Goal: Task Accomplishment & Management: Use online tool/utility

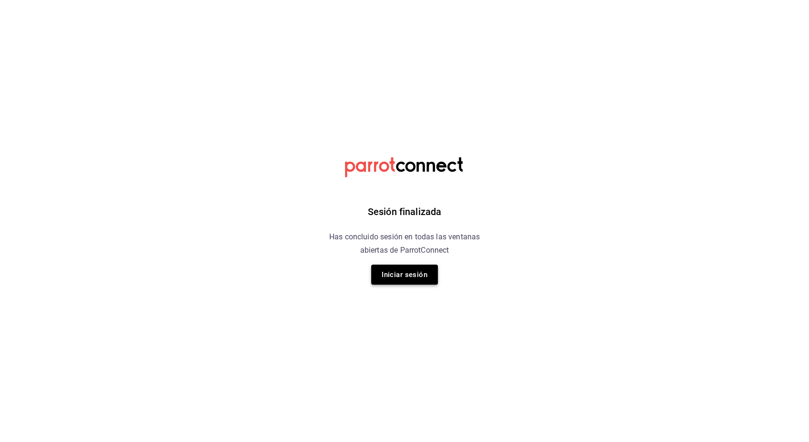
click at [410, 268] on button "Iniciar sesión" at bounding box center [404, 274] width 67 height 20
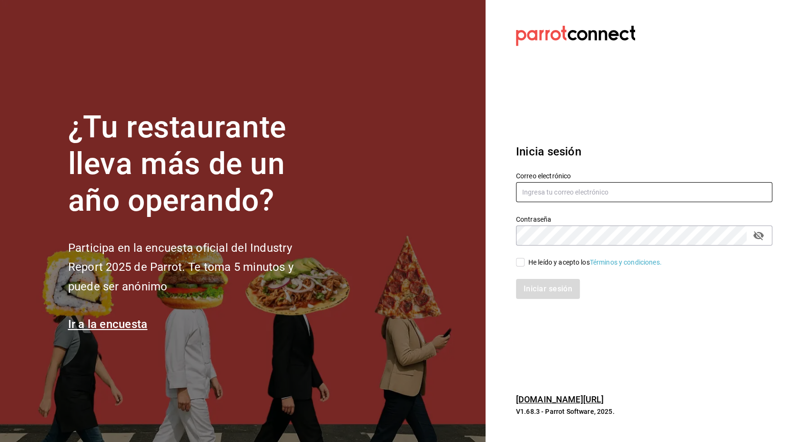
type input "[EMAIL_ADDRESS][PERSON_NAME][DOMAIN_NAME]"
click at [520, 263] on input "He leído y acepto los Términos y condiciones." at bounding box center [520, 262] width 9 height 9
checkbox input "true"
click at [536, 290] on button "Iniciar sesión" at bounding box center [548, 289] width 65 height 20
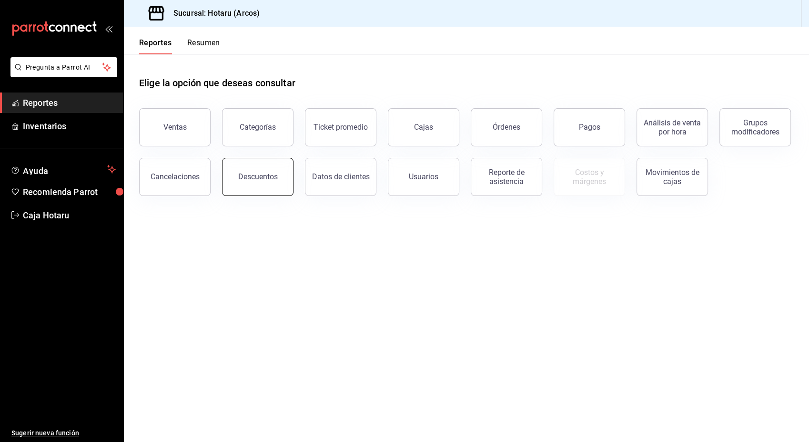
click at [279, 183] on button "Descuentos" at bounding box center [257, 177] width 71 height 38
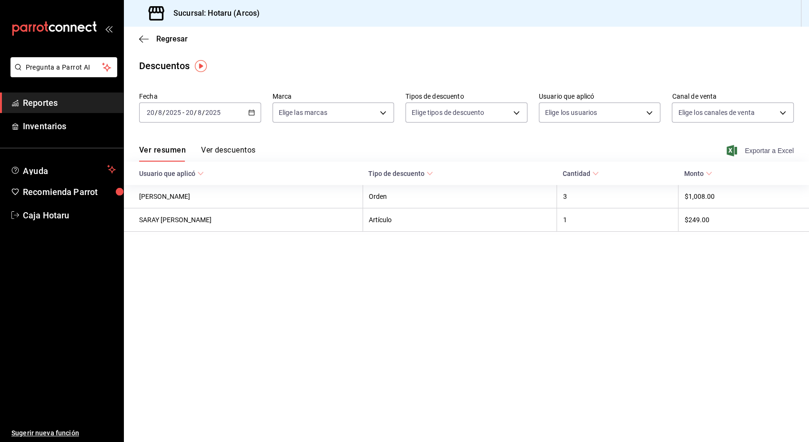
click at [761, 152] on span "Exportar a Excel" at bounding box center [761, 150] width 65 height 11
click at [47, 103] on span "Reportes" at bounding box center [69, 102] width 93 height 13
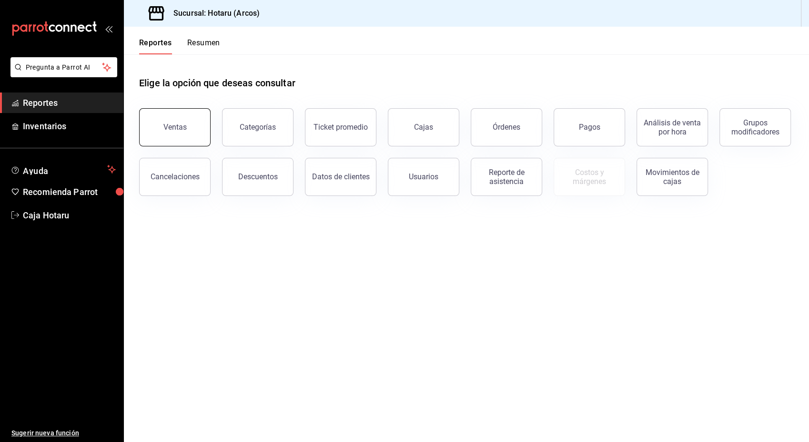
click at [190, 139] on button "Ventas" at bounding box center [174, 127] width 71 height 38
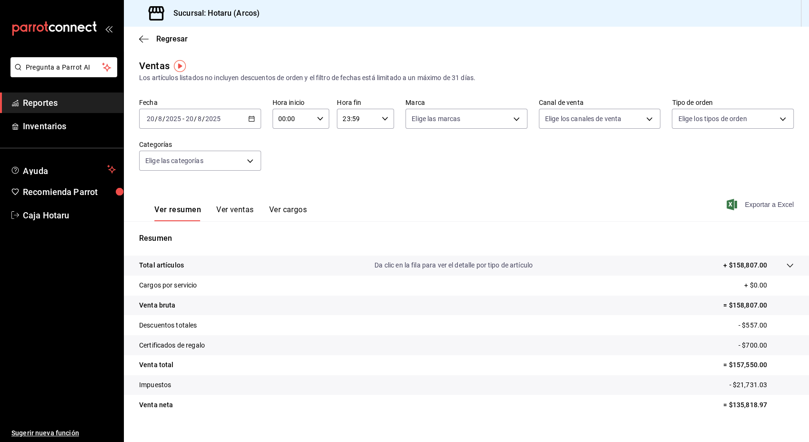
click at [747, 206] on span "Exportar a Excel" at bounding box center [761, 204] width 65 height 11
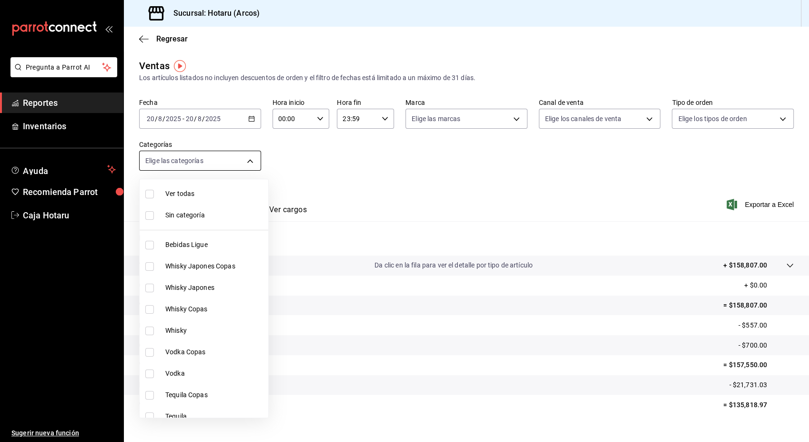
click at [247, 158] on body "Pregunta a Parrot AI Reportes Inventarios Ayuda Recomienda Parrot Caja Hotaru S…" at bounding box center [404, 221] width 809 height 442
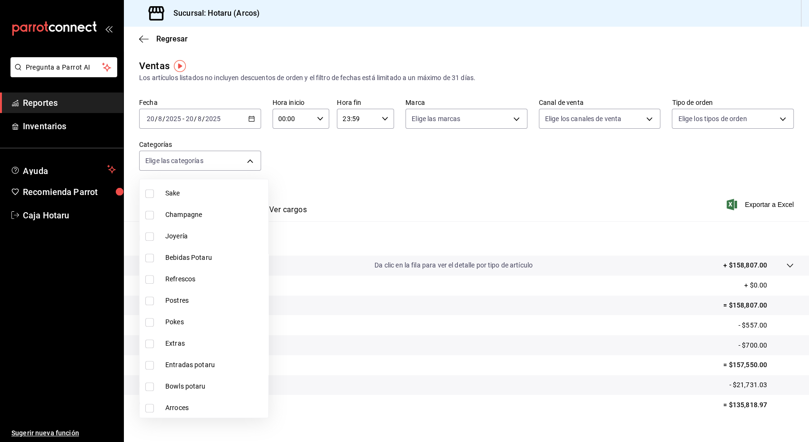
scroll to position [653, 0]
click at [151, 298] on input "checkbox" at bounding box center [149, 299] width 9 height 9
checkbox input "true"
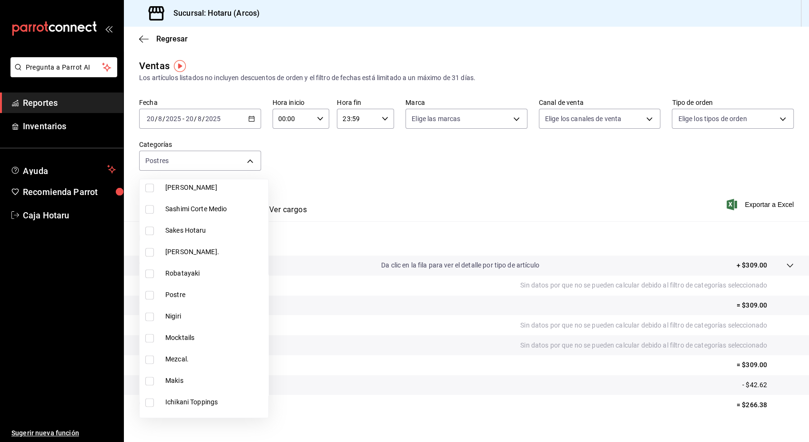
scroll to position [1238, 0]
click at [151, 298] on li "Postre" at bounding box center [204, 293] width 129 height 21
type input "cd5395b2-1c44-4911-bc6a-3e113ce3a6aa,b6a59378-c3ff-41b9-a2b5-b1f87fd6afd2"
checkbox input "true"
click at [758, 205] on div at bounding box center [404, 221] width 809 height 442
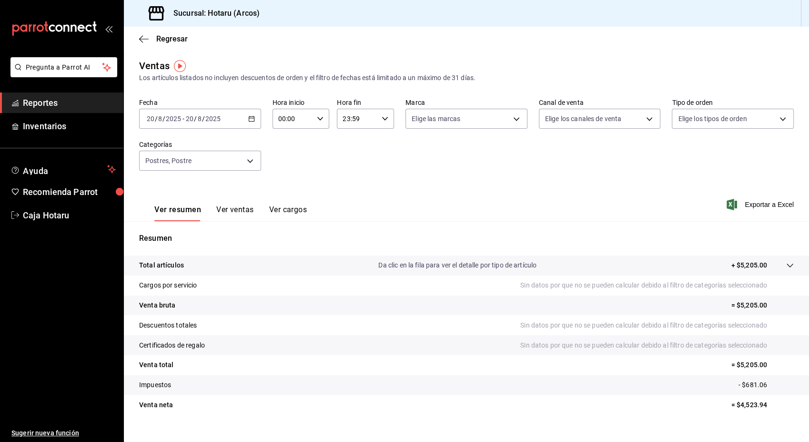
click at [758, 205] on span "Exportar a Excel" at bounding box center [761, 204] width 65 height 11
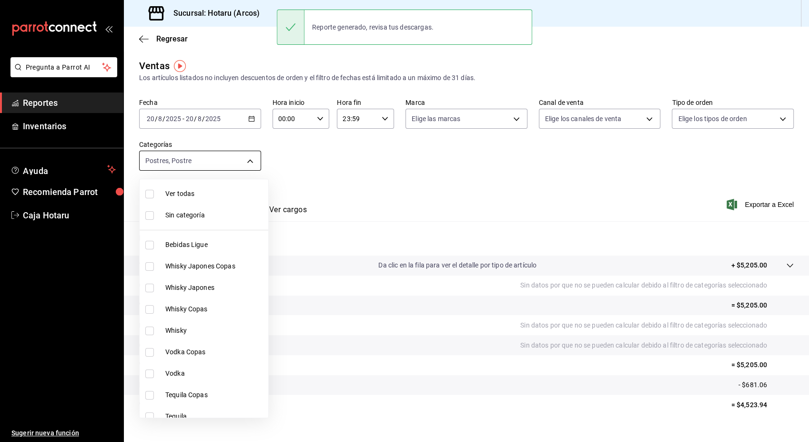
click at [244, 157] on body "Pregunta a Parrot AI Reportes Inventarios Ayuda Recomienda Parrot Caja Hotaru S…" at bounding box center [404, 221] width 809 height 442
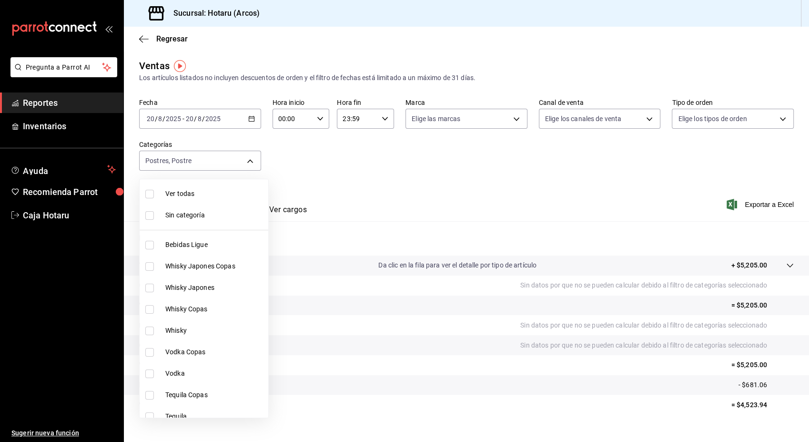
click at [149, 192] on input "checkbox" at bounding box center [149, 194] width 9 height 9
checkbox input "true"
type input "af0fa7ff-854a-4bfb-817f-8061951aea4b,98c40ba0-5fcc-40b0-ad47-58e6283fb45d,d8773…"
checkbox input "true"
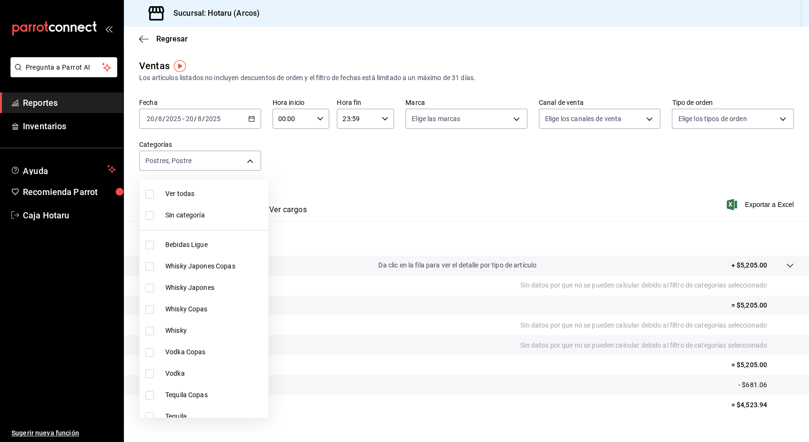
checkbox input "true"
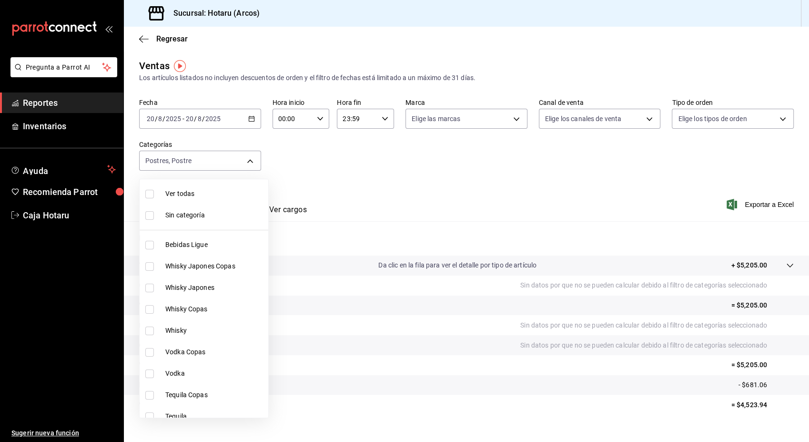
checkbox input "true"
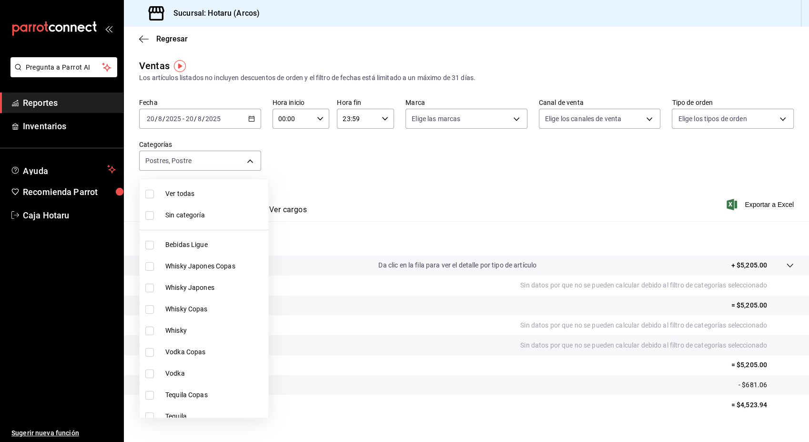
checkbox input "true"
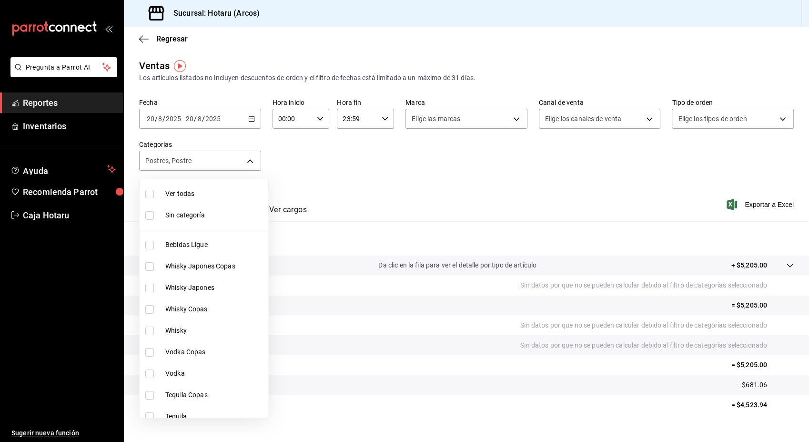
checkbox input "true"
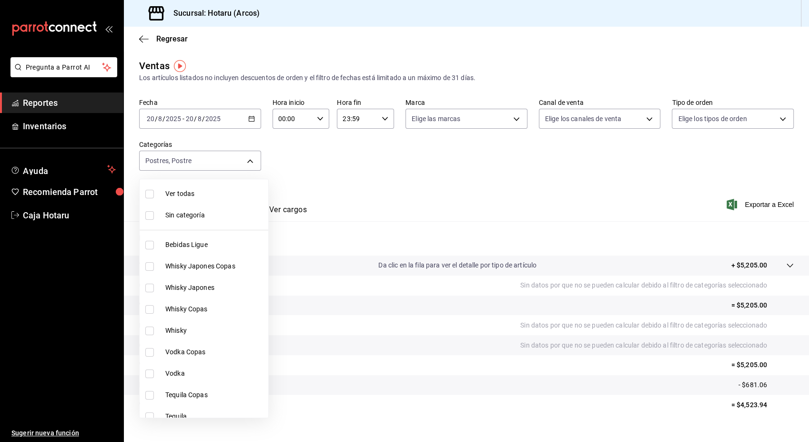
checkbox input "true"
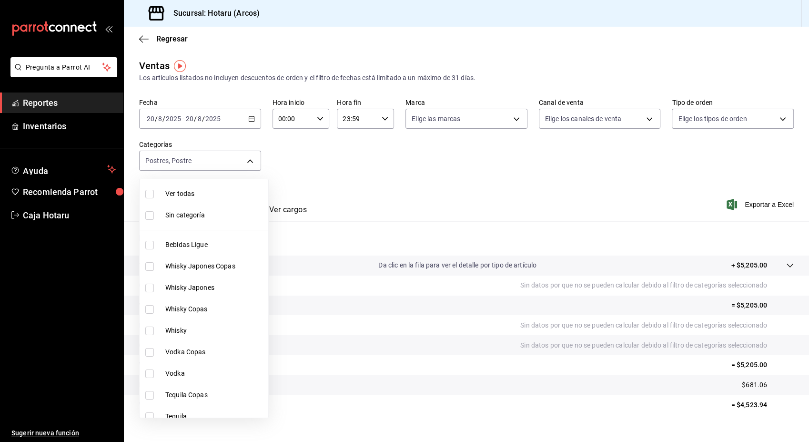
checkbox input "true"
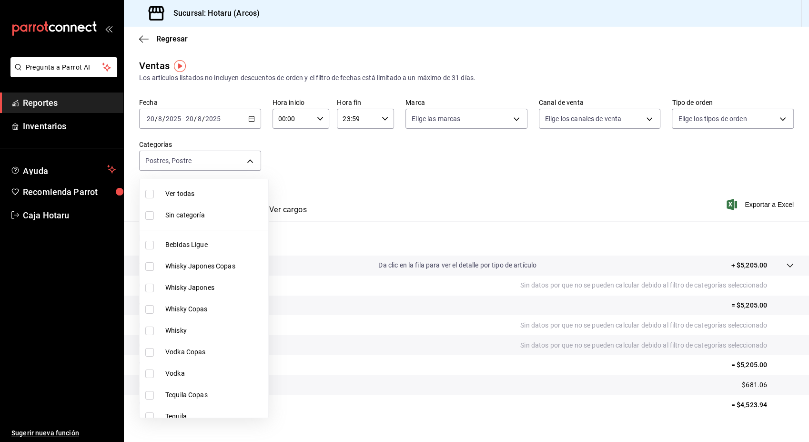
checkbox input "true"
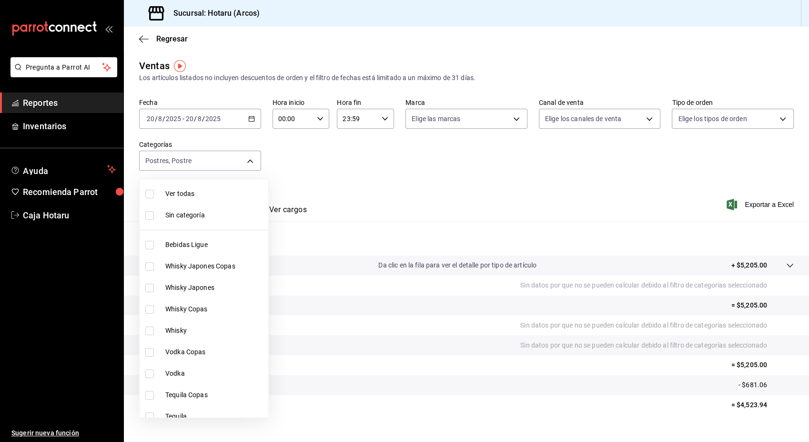
checkbox input "true"
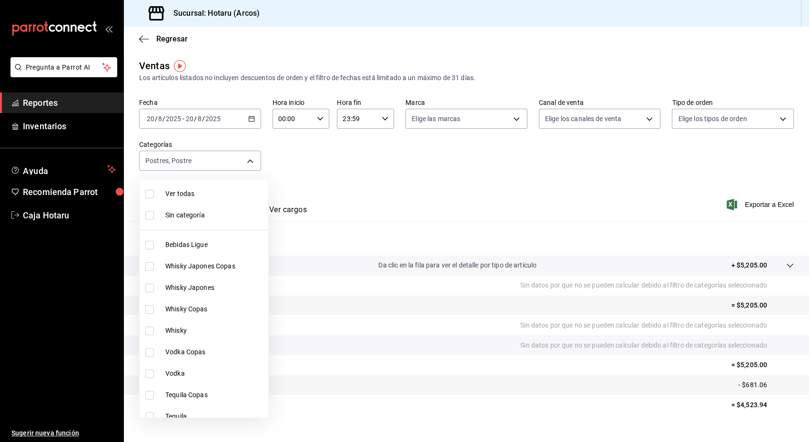
checkbox input "true"
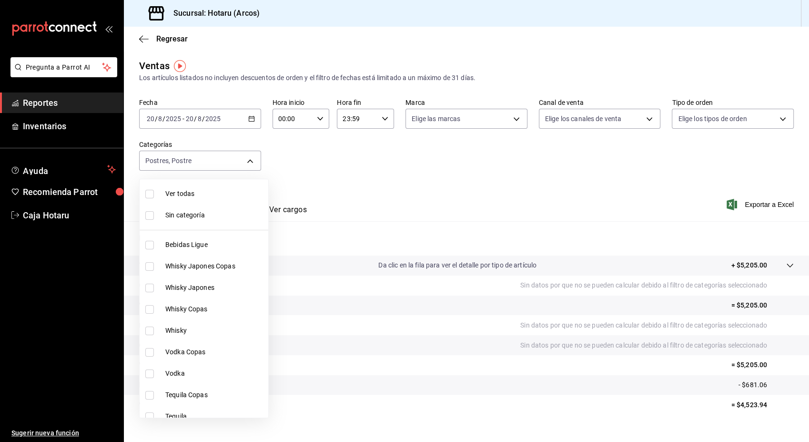
checkbox input "true"
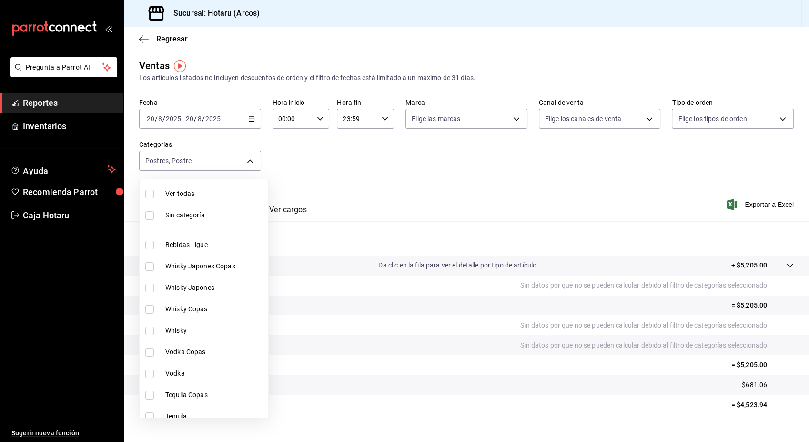
checkbox input "true"
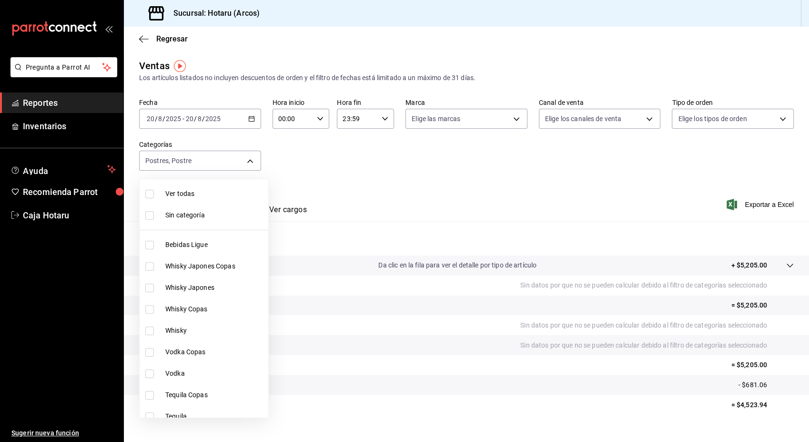
checkbox input "true"
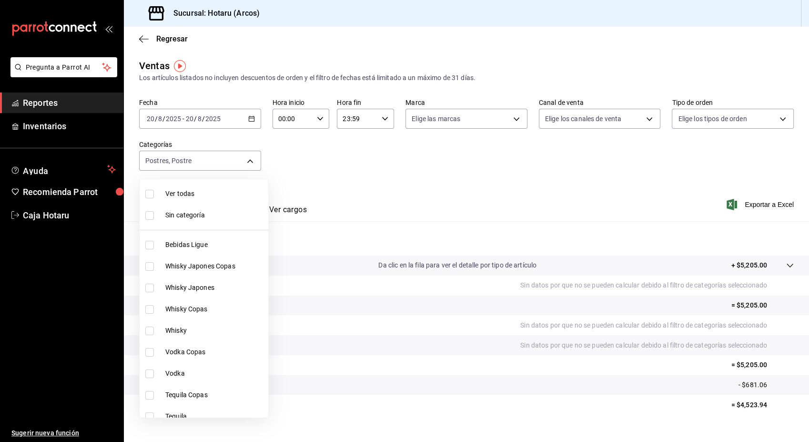
checkbox input "true"
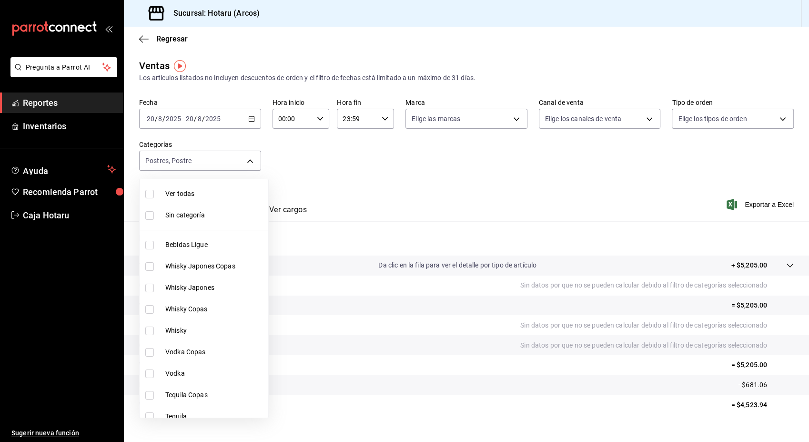
checkbox input "true"
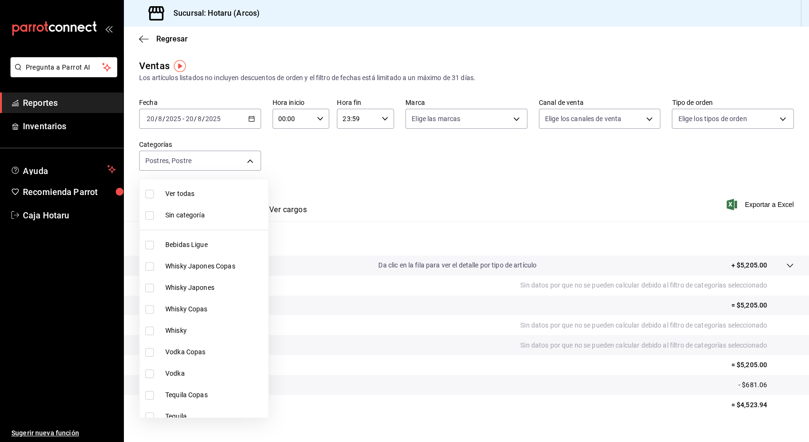
checkbox input "true"
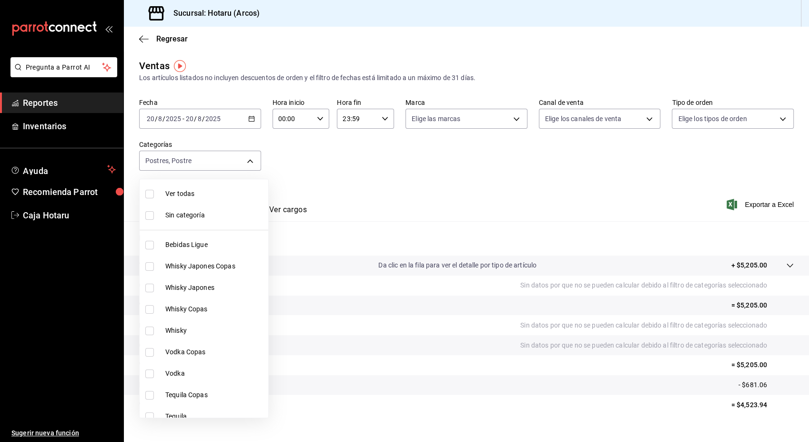
checkbox input "true"
click at [149, 192] on input "checkbox" at bounding box center [149, 194] width 9 height 9
checkbox input "false"
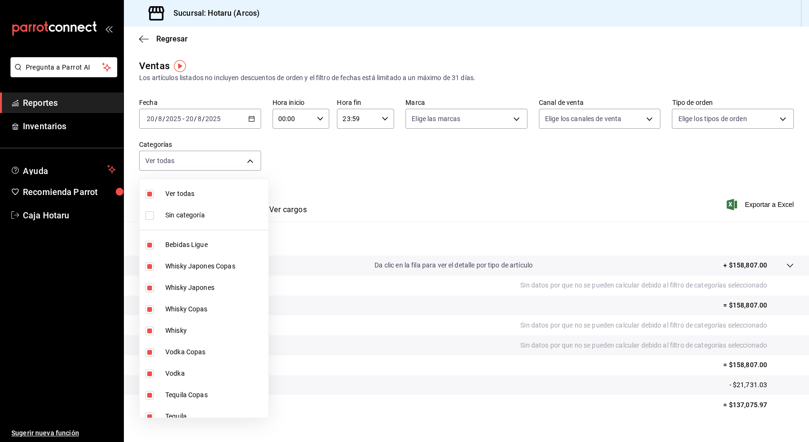
checkbox input "false"
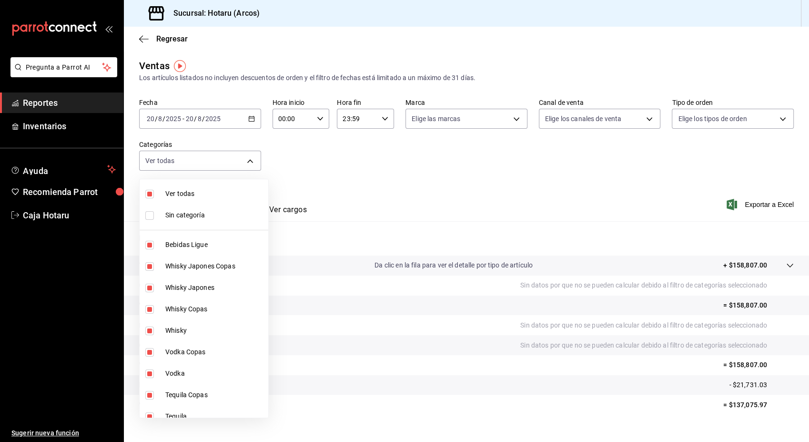
checkbox input "false"
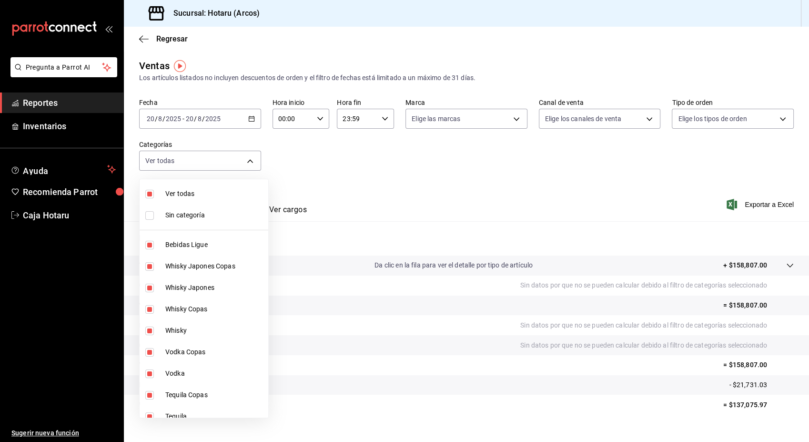
checkbox input "false"
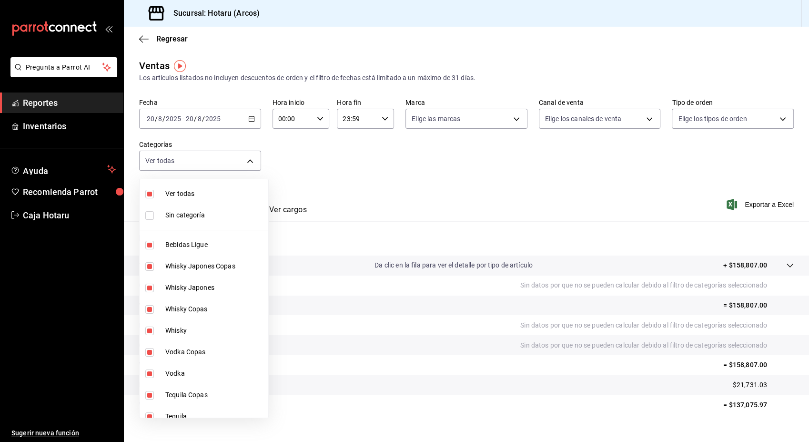
checkbox input "false"
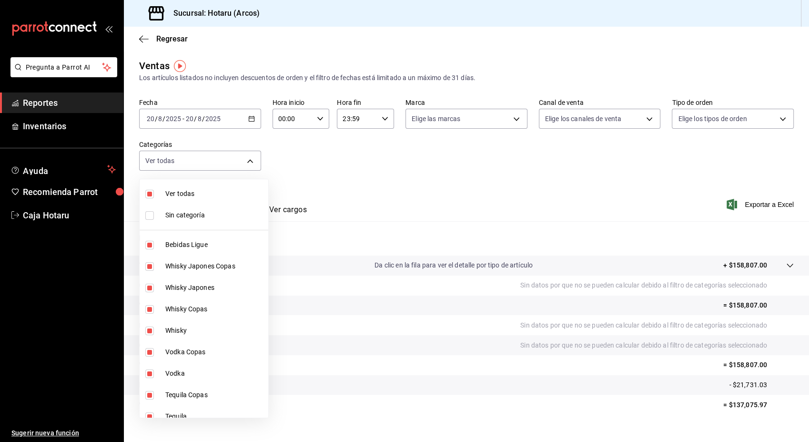
checkbox input "false"
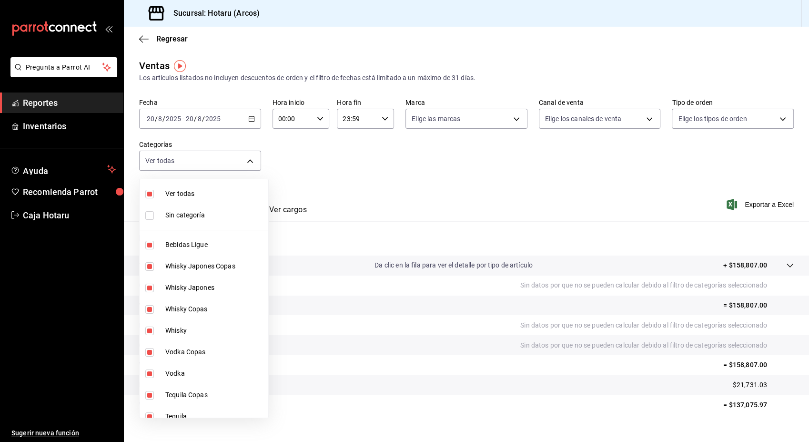
checkbox input "false"
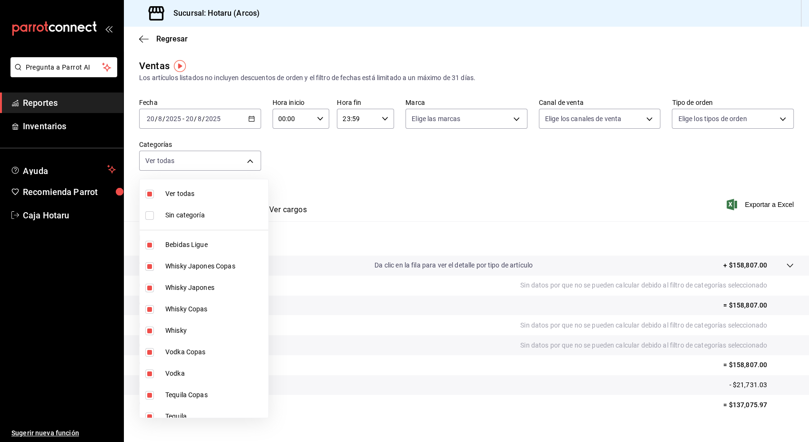
checkbox input "false"
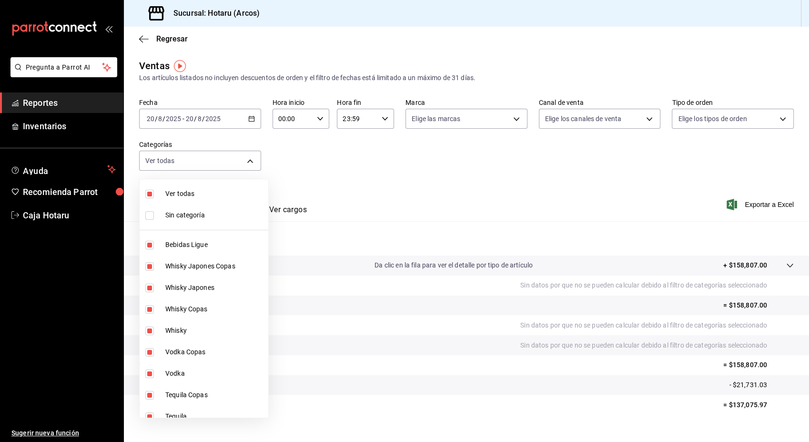
checkbox input "false"
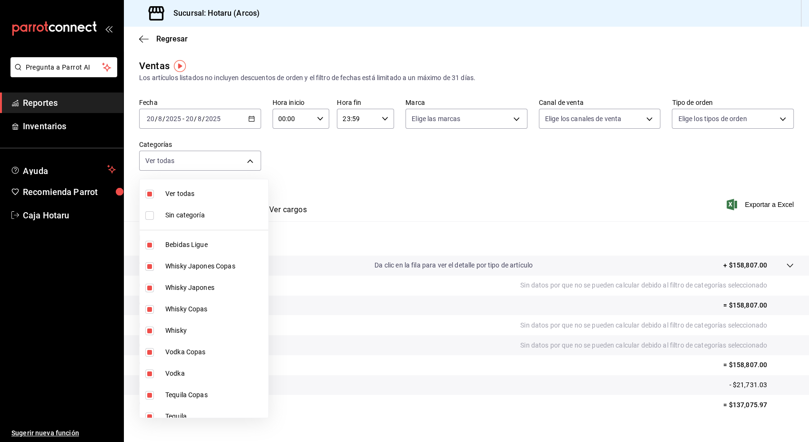
checkbox input "false"
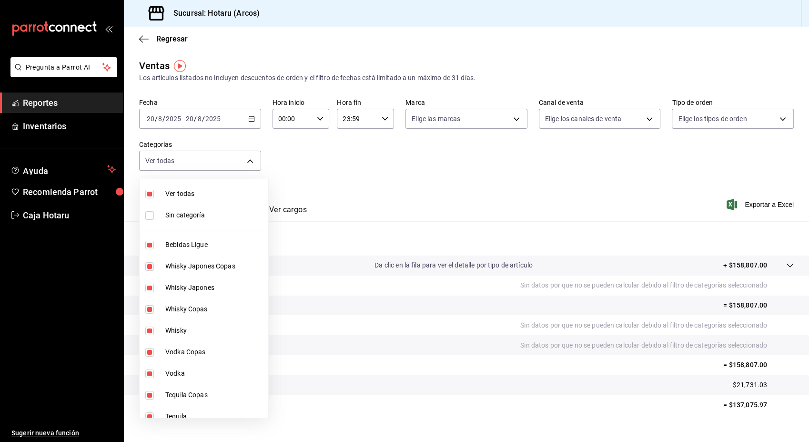
checkbox input "false"
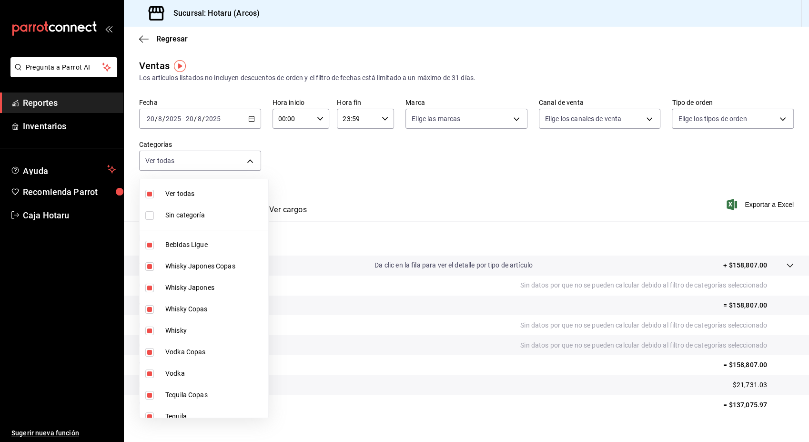
checkbox input "false"
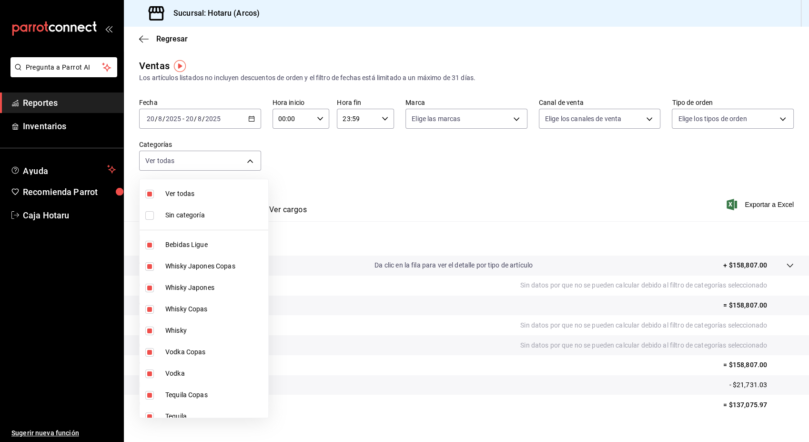
checkbox input "false"
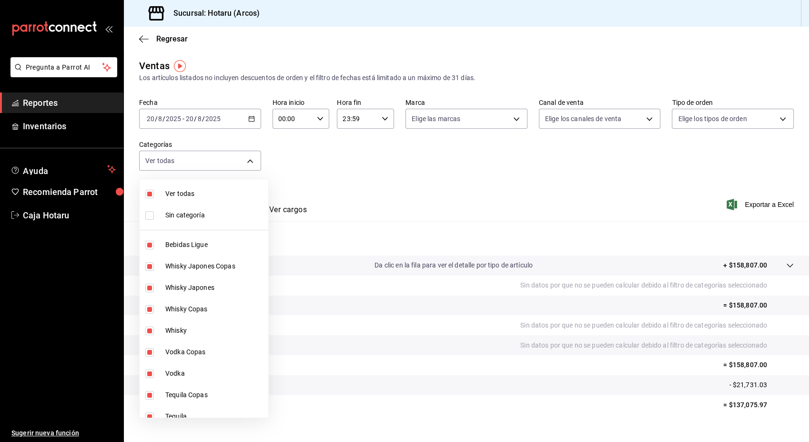
checkbox input "false"
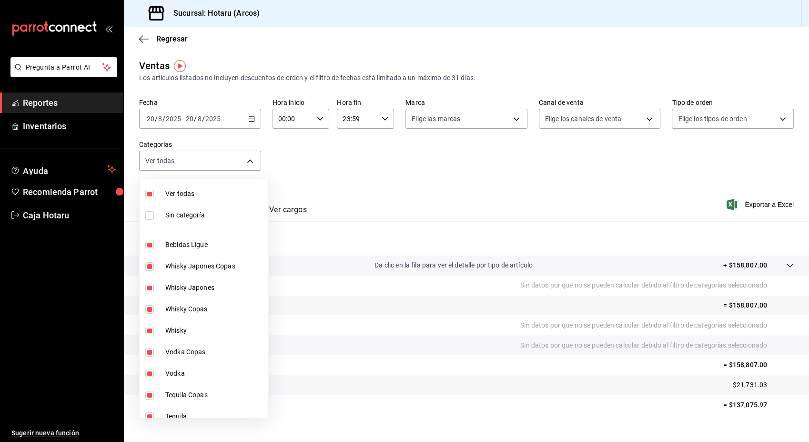
checkbox input "false"
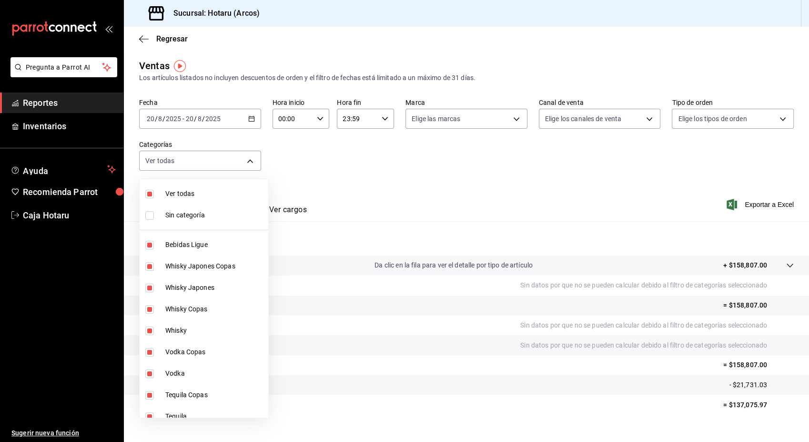
checkbox input "false"
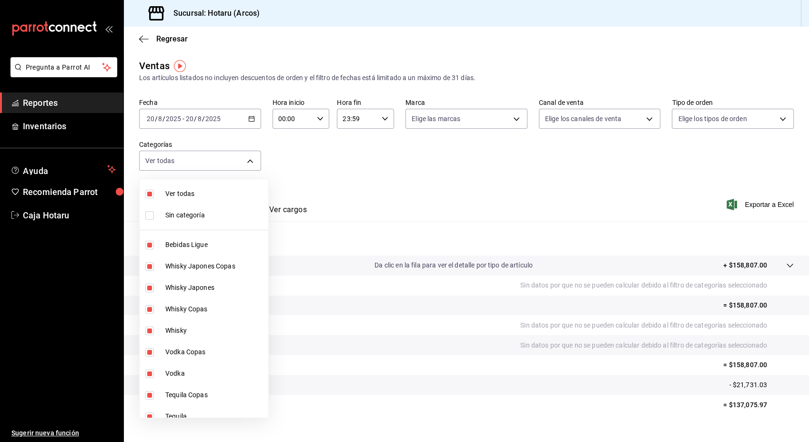
checkbox input "false"
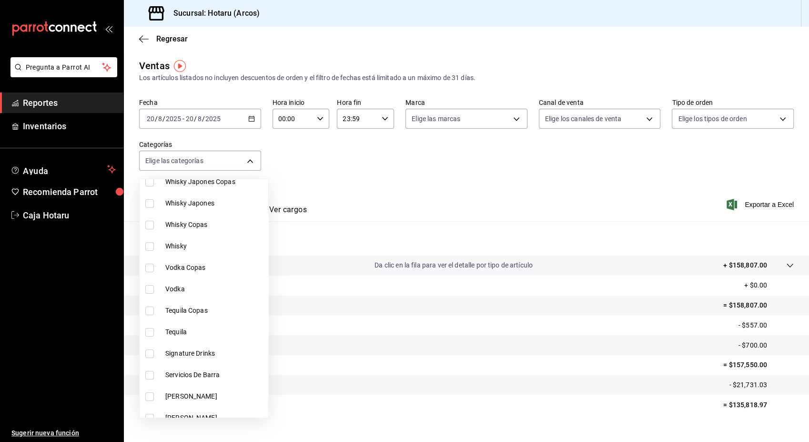
scroll to position [85, 0]
click at [149, 351] on input "checkbox" at bounding box center [149, 353] width 9 height 9
checkbox input "true"
type input "5307b469-9f11-48b6-9270-130bdb8be837"
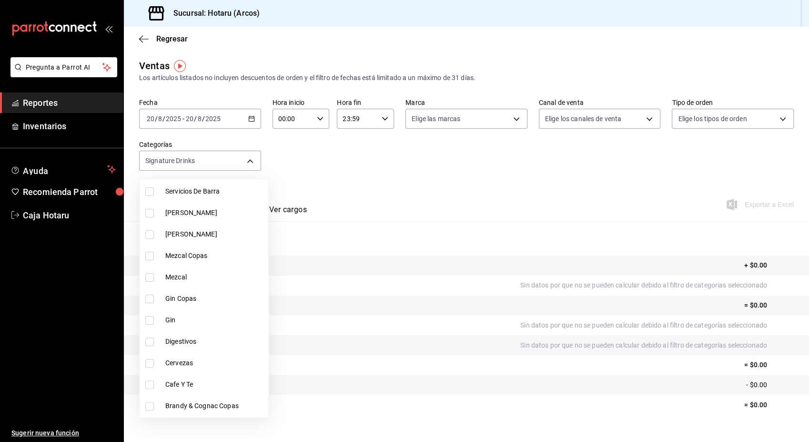
scroll to position [304, 0]
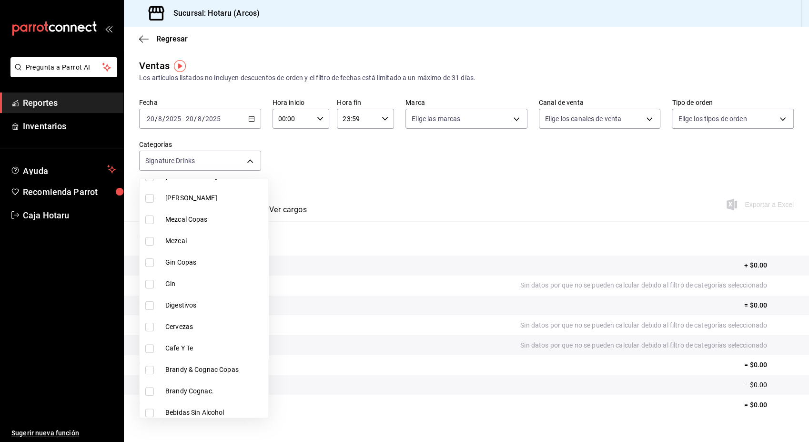
click at [149, 301] on input "checkbox" at bounding box center [149, 305] width 9 height 9
checkbox input "true"
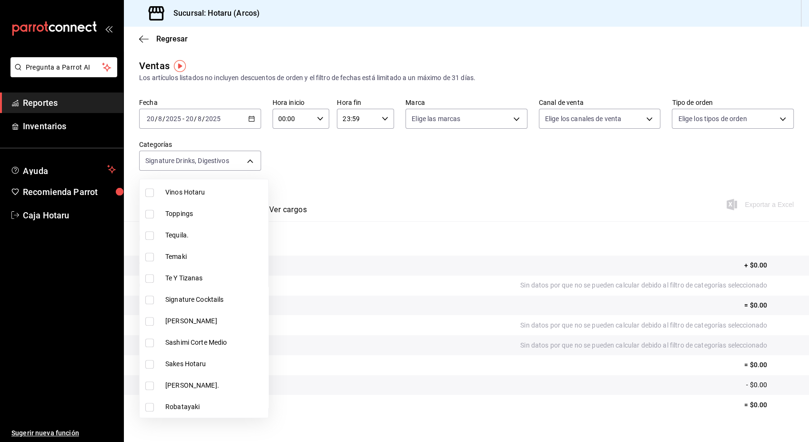
click at [149, 294] on li "Signature Cocktails" at bounding box center [204, 299] width 129 height 21
type input "5307b469-9f11-48b6-9270-130bdb8be837,4fad770b-dbaa-4d21-ac20-ae956538371f,d405d…"
checkbox input "true"
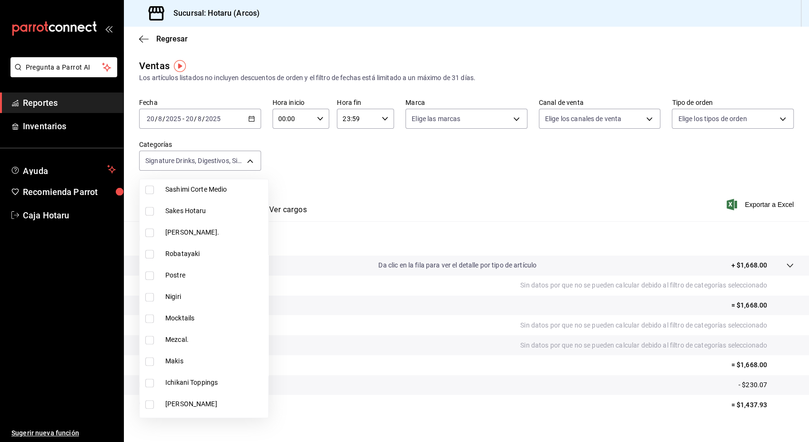
scroll to position [1270, 0]
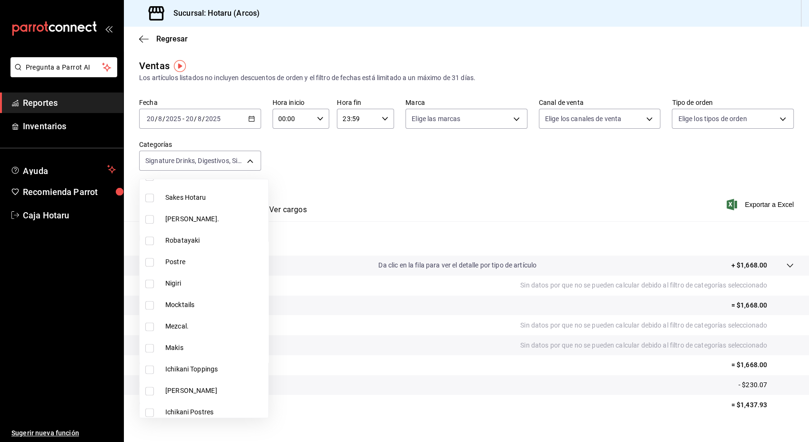
click at [146, 305] on input "checkbox" at bounding box center [149, 305] width 9 height 9
checkbox input "true"
type input "5307b469-9f11-48b6-9270-130bdb8be837,4fad770b-dbaa-4d21-ac20-ae956538371f,d405d…"
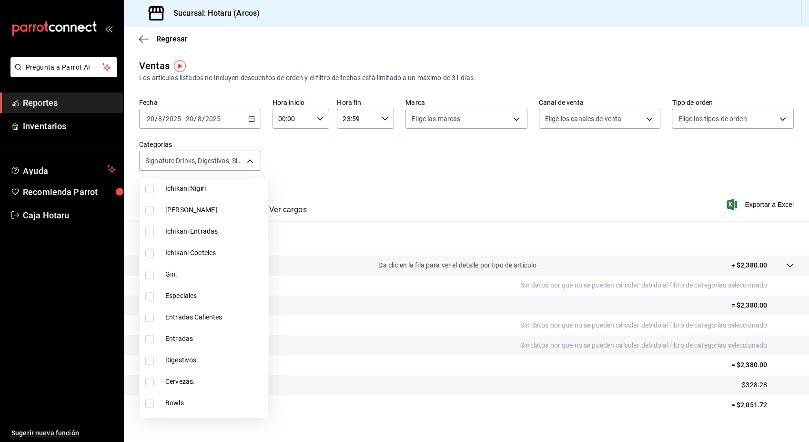
scroll to position [1515, 0]
click at [154, 358] on label at bounding box center [151, 359] width 12 height 9
click at [154, 358] on input "checkbox" at bounding box center [149, 359] width 9 height 9
checkbox input "false"
type input "5307b469-9f11-48b6-9270-130bdb8be837,4fad770b-dbaa-4d21-ac20-ae956538371f,d405d…"
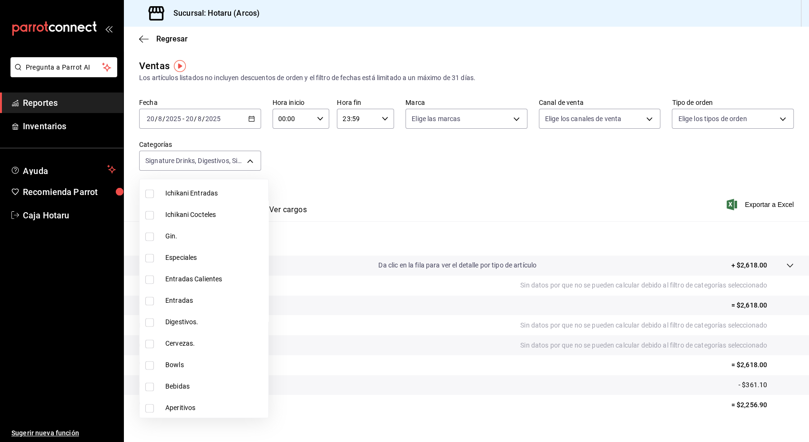
scroll to position [1552, 0]
click at [149, 322] on input "checkbox" at bounding box center [149, 322] width 9 height 9
checkbox input "true"
type input "5307b469-9f11-48b6-9270-130bdb8be837,4fad770b-dbaa-4d21-ac20-ae956538371f,d405d…"
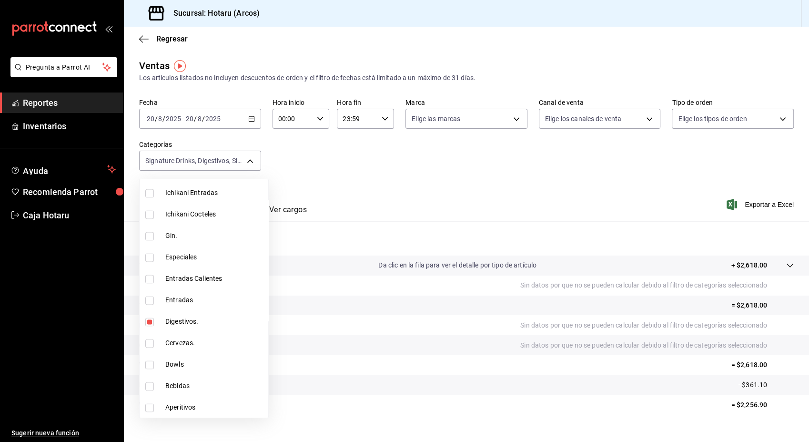
click at [148, 408] on input "checkbox" at bounding box center [149, 407] width 9 height 9
checkbox input "true"
type input "5307b469-9f11-48b6-9270-130bdb8be837,4fad770b-dbaa-4d21-ac20-ae956538371f,d405d…"
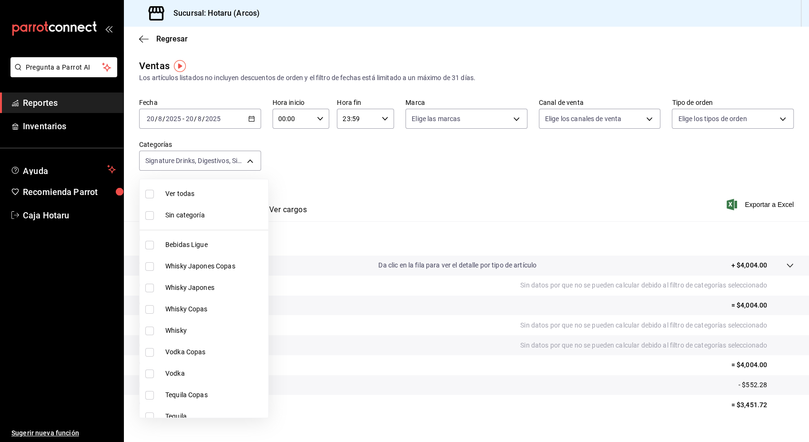
click at [616, 166] on div at bounding box center [404, 221] width 809 height 442
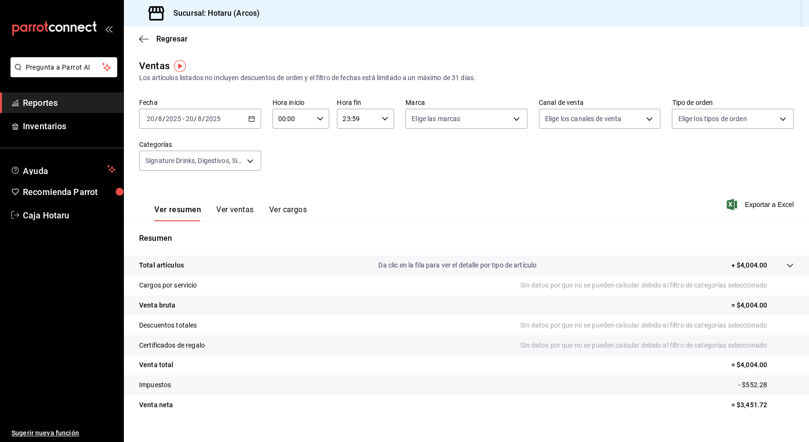
click at [758, 196] on div "Ver resumen Ver ventas Ver cargos Exportar a Excel" at bounding box center [466, 201] width 685 height 39
click at [759, 204] on span "Exportar a Excel" at bounding box center [761, 204] width 65 height 11
